Goal: Task Accomplishment & Management: Complete application form

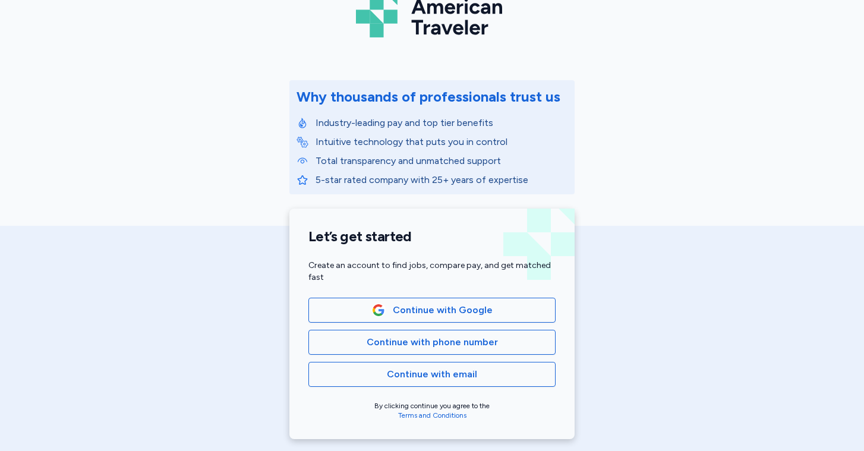
scroll to position [122, 0]
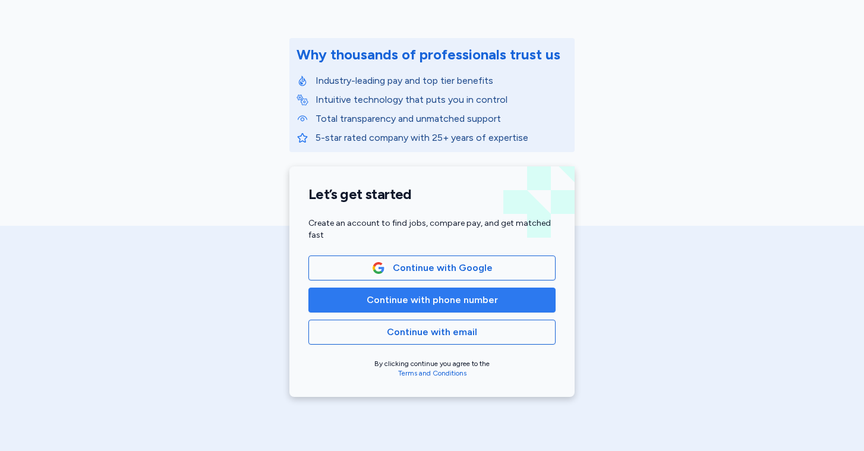
click at [485, 297] on span "Continue with phone number" at bounding box center [431, 300] width 131 height 14
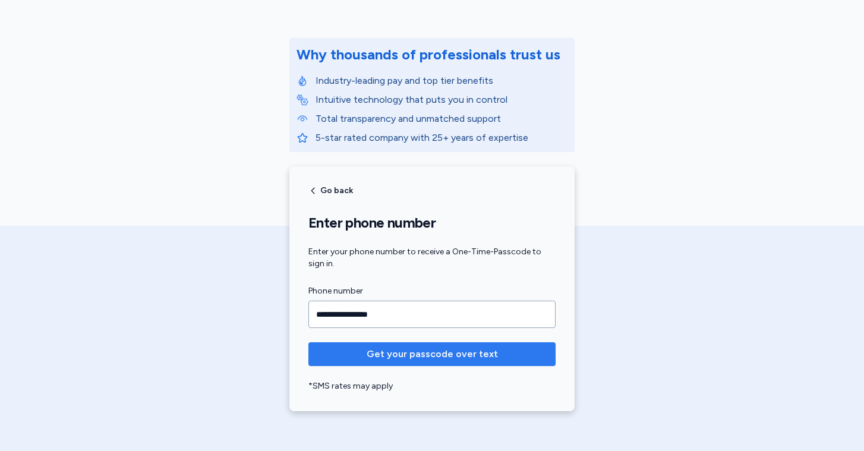
type input "**********"
click at [427, 353] on span "Get your passcode over text" at bounding box center [431, 354] width 131 height 14
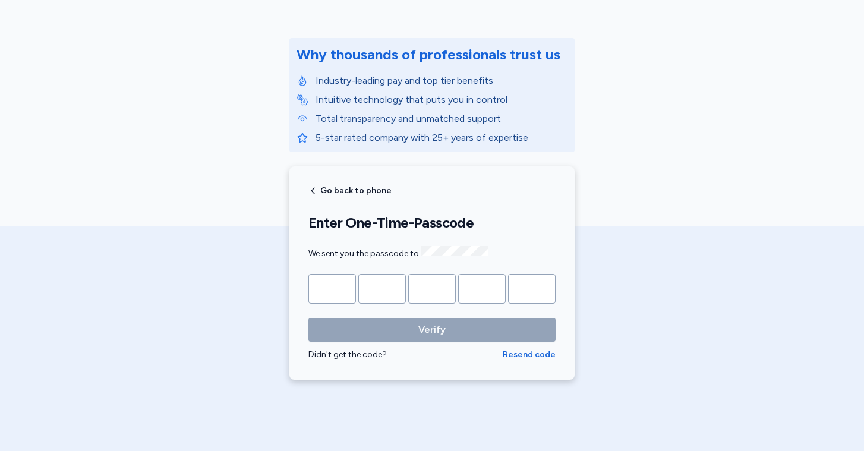
type input "*"
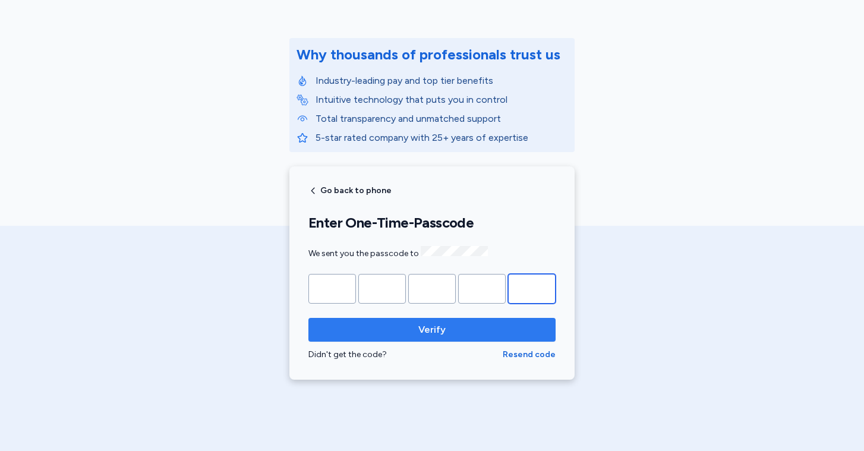
type input "*"
click at [457, 330] on span "Verify" at bounding box center [432, 330] width 228 height 14
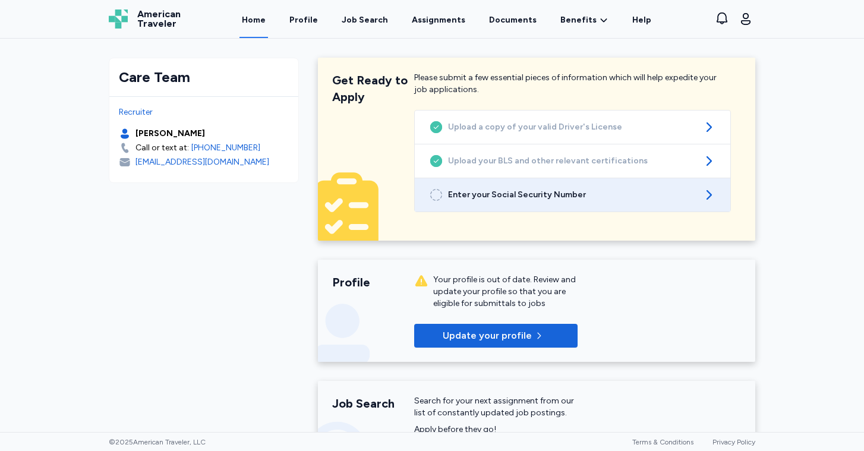
click at [618, 201] on div "Enter your Social Security Number" at bounding box center [572, 194] width 315 height 33
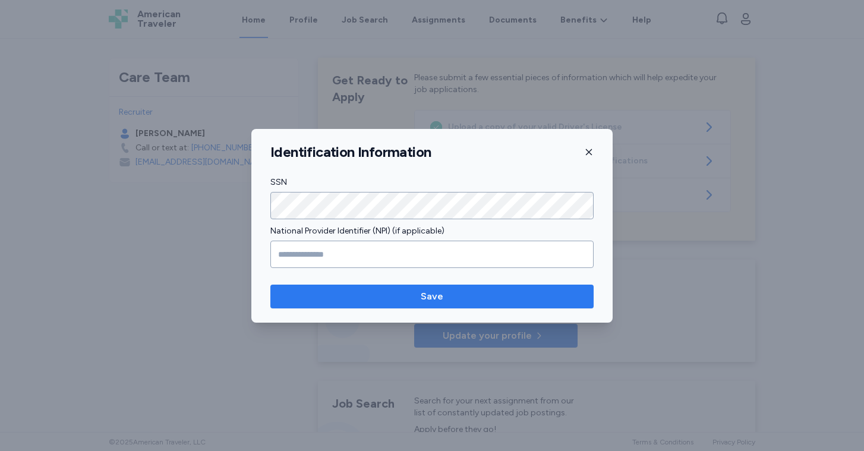
click at [354, 297] on span "Save" at bounding box center [432, 296] width 304 height 14
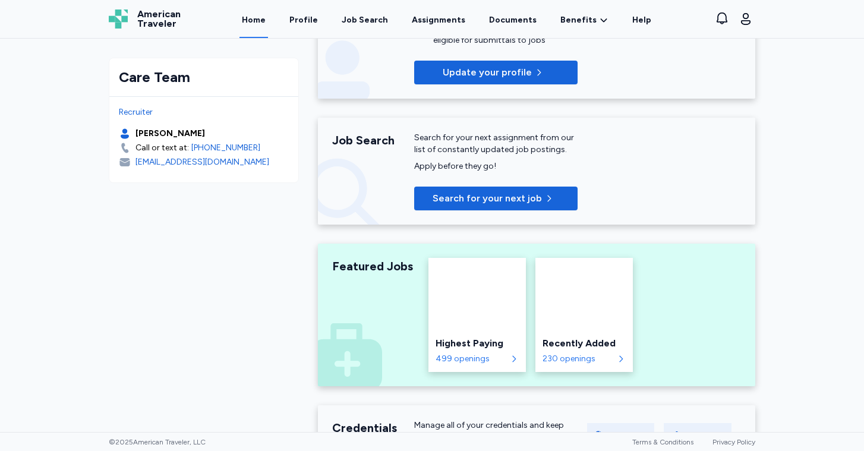
scroll to position [65, 0]
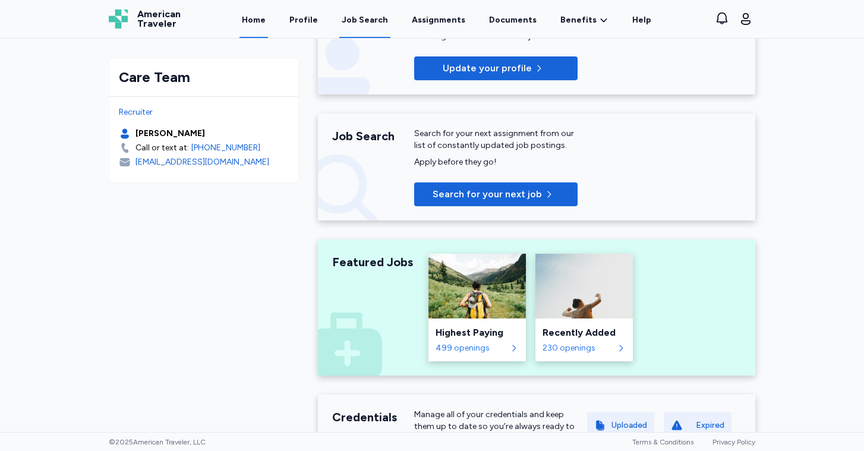
click at [368, 17] on div "Job Search" at bounding box center [365, 20] width 46 height 12
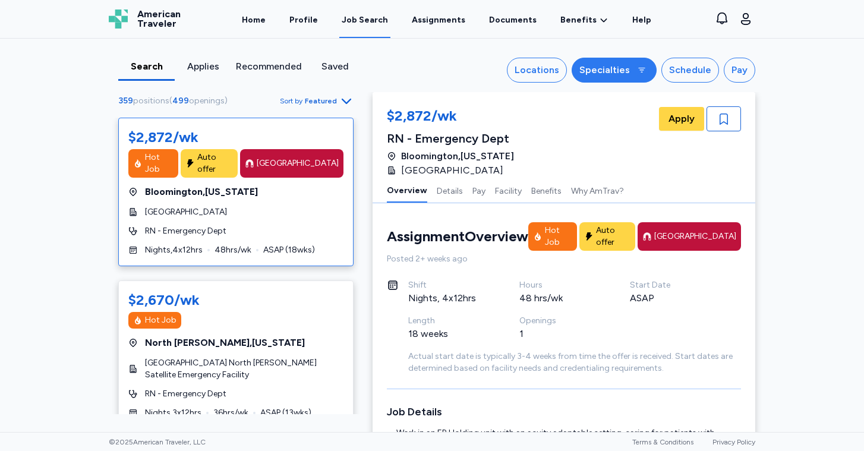
click at [612, 61] on button "Specialties" at bounding box center [613, 70] width 85 height 25
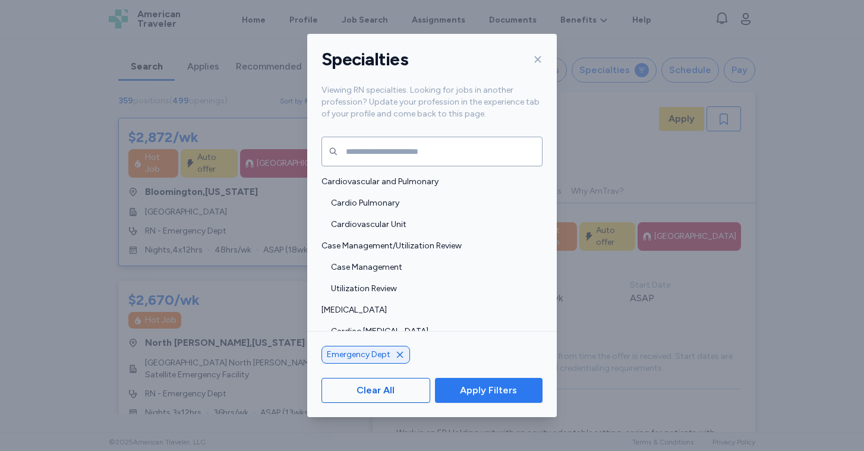
click at [501, 384] on span "Apply Filters" at bounding box center [488, 390] width 57 height 14
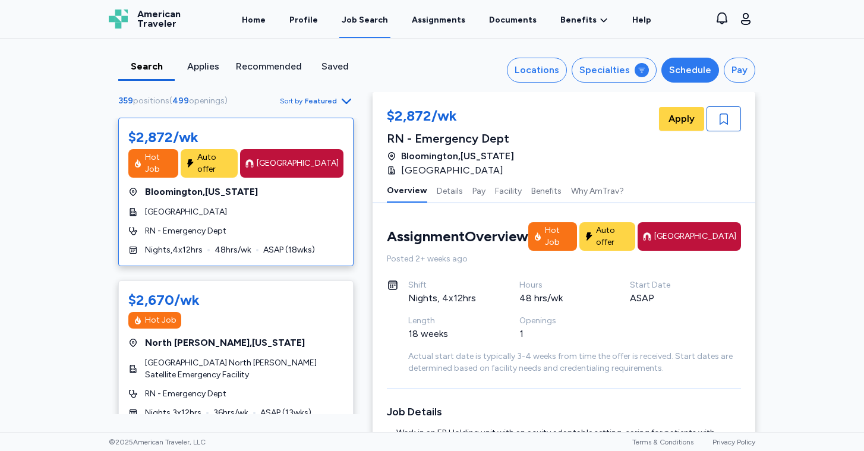
click at [690, 73] on div "Schedule" at bounding box center [690, 70] width 42 height 14
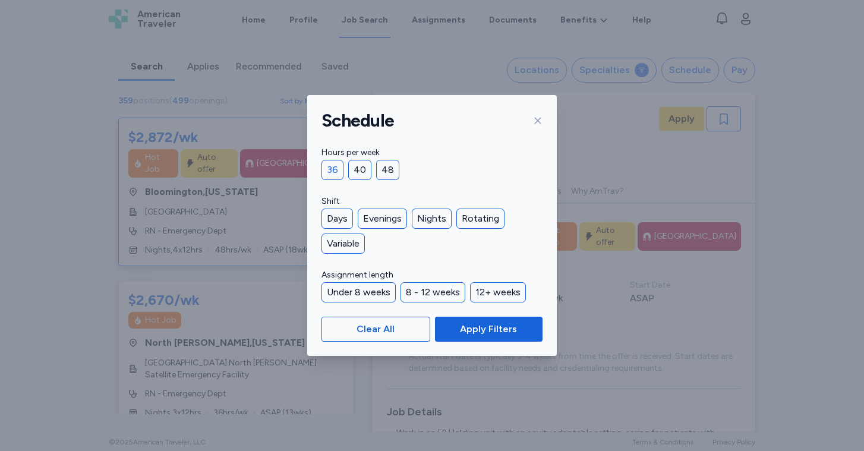
click at [336, 171] on div "36" at bounding box center [332, 170] width 22 height 20
click at [339, 221] on div "Days" at bounding box center [336, 218] width 31 height 20
click at [381, 221] on div "Evenings" at bounding box center [382, 218] width 49 height 20
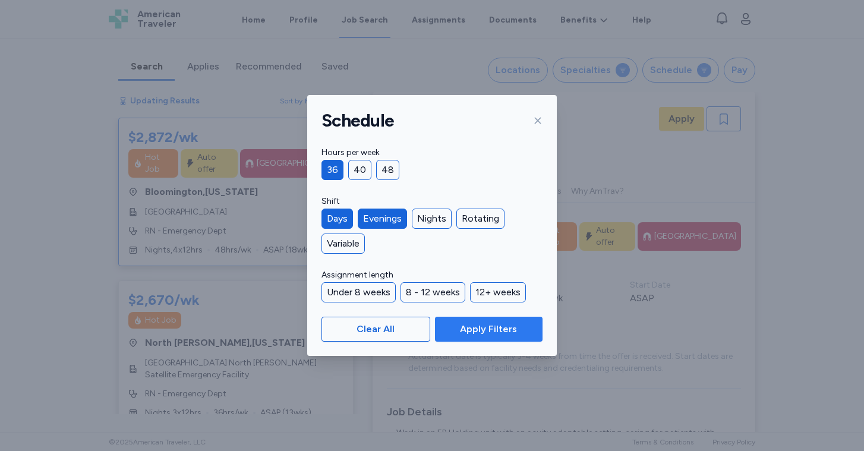
scroll to position [1, 0]
click at [480, 323] on span "Apply Filters" at bounding box center [488, 329] width 57 height 14
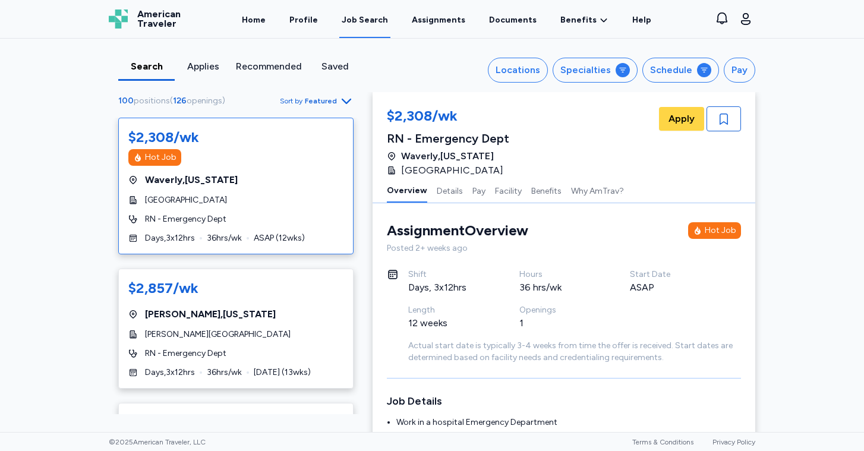
click at [336, 101] on span "Featured" at bounding box center [321, 101] width 32 height 10
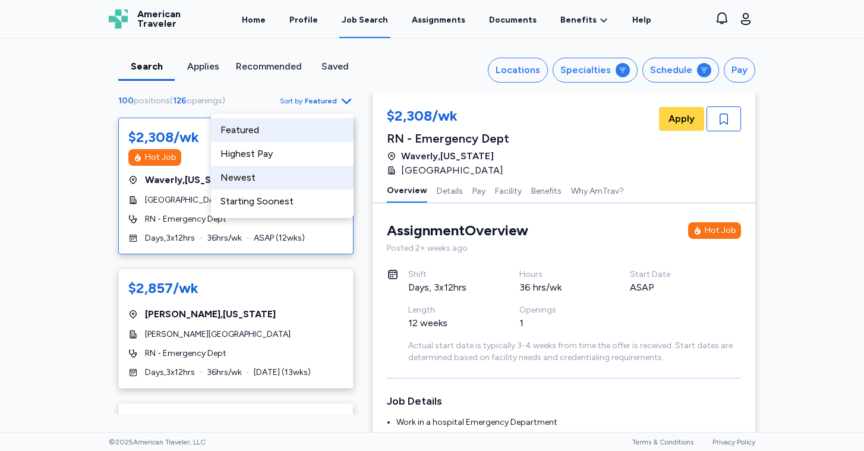
click at [252, 171] on div "Newest" at bounding box center [282, 178] width 143 height 24
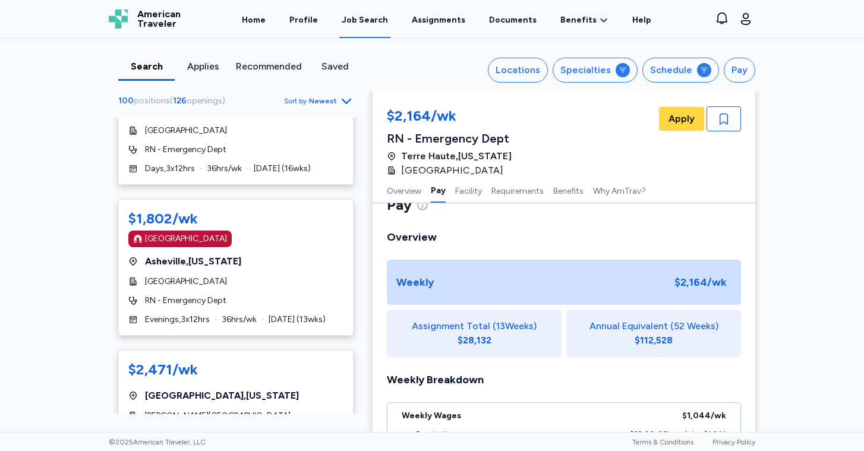
scroll to position [1487, 0]
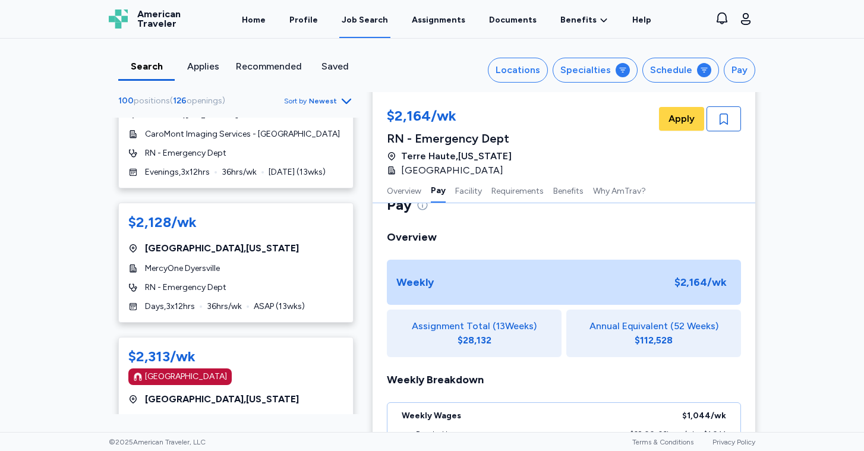
click at [325, 115] on div "100 positions ( 126 openings ) Sort by Newest" at bounding box center [236, 105] width 254 height 24
click at [333, 102] on span "Newest" at bounding box center [323, 101] width 28 height 10
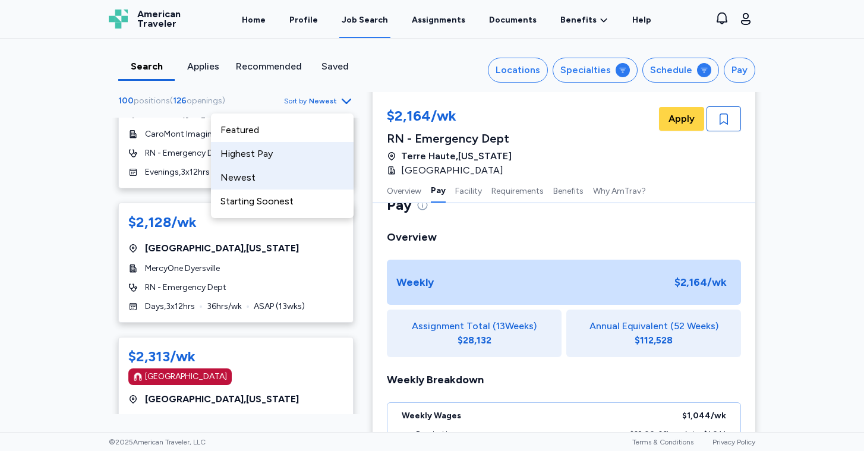
click at [269, 153] on div "Highest Pay" at bounding box center [282, 154] width 143 height 24
